Goal: Transaction & Acquisition: Purchase product/service

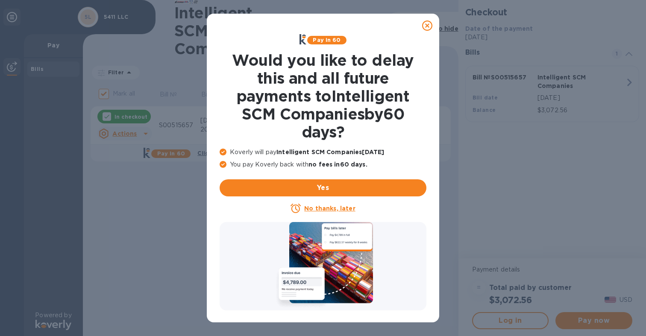
click at [327, 209] on u "No thanks, later" at bounding box center [329, 208] width 51 height 7
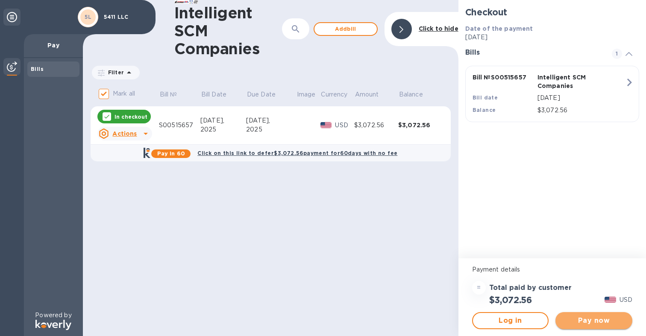
click at [595, 323] on span "Pay now" at bounding box center [593, 321] width 63 height 10
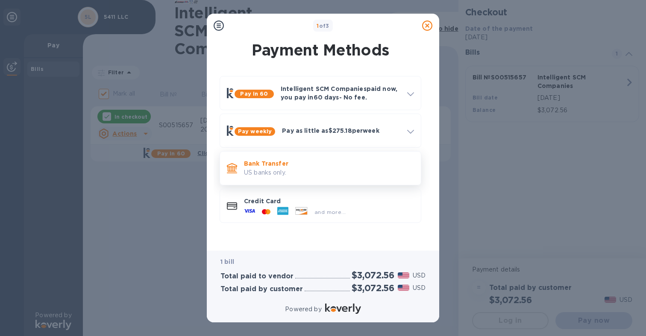
click at [299, 171] on p "US banks only." at bounding box center [329, 172] width 170 height 9
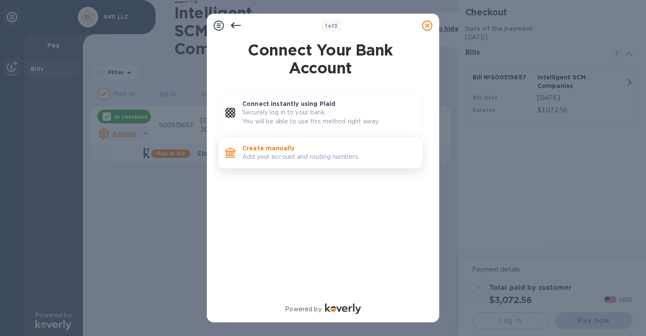
click at [285, 156] on p "Add your account and routing numbers." at bounding box center [328, 157] width 173 height 9
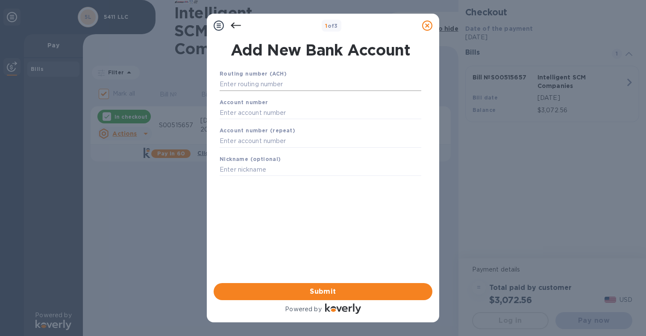
click at [293, 82] on input "text" at bounding box center [321, 84] width 202 height 13
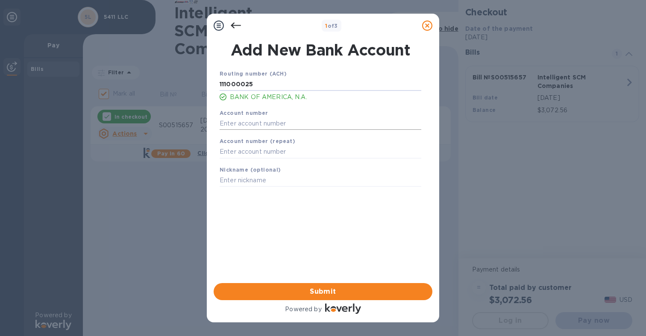
type input "111000025"
click at [262, 121] on input "text" at bounding box center [321, 123] width 202 height 13
click at [245, 120] on input "4880" at bounding box center [321, 123] width 202 height 13
click at [243, 126] on input "4880" at bounding box center [321, 123] width 202 height 13
type input "488060591414"
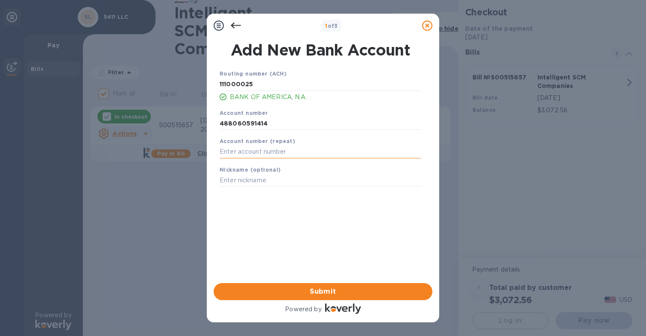
click at [238, 150] on input "text" at bounding box center [321, 152] width 202 height 13
type input "488060591414"
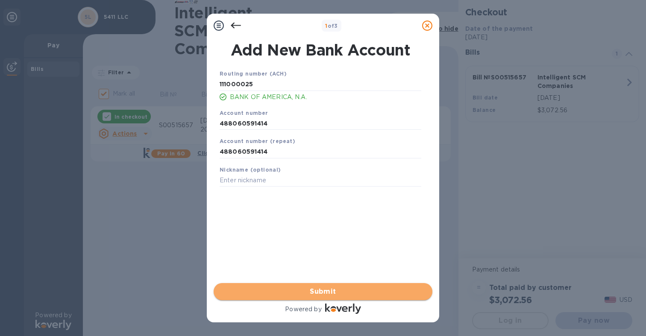
click at [309, 292] on span "Submit" at bounding box center [322, 292] width 205 height 10
